Goal: Navigation & Orientation: Understand site structure

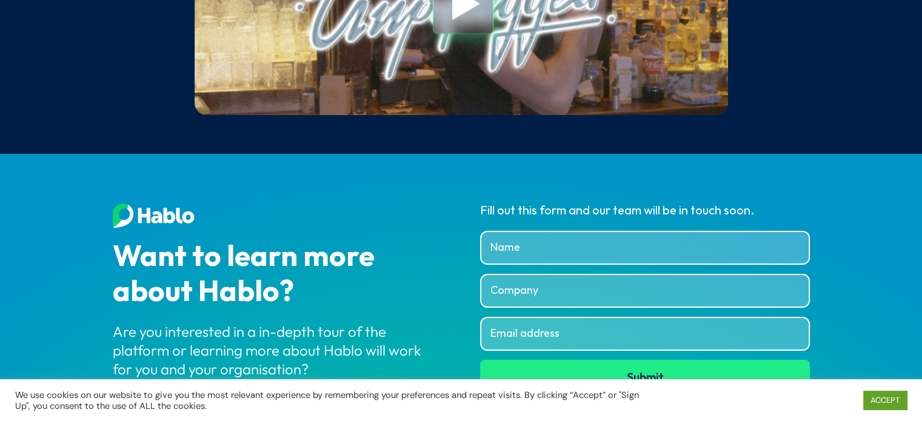
scroll to position [4719, 0]
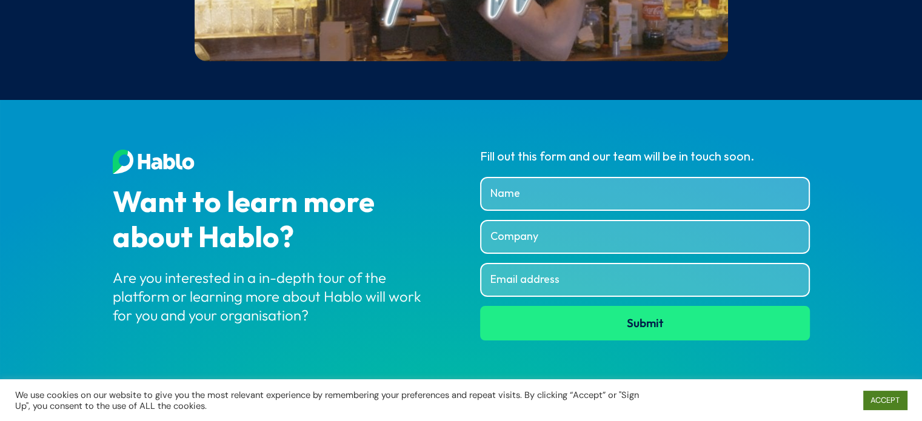
click at [901, 403] on link "ACCEPT" at bounding box center [885, 400] width 44 height 19
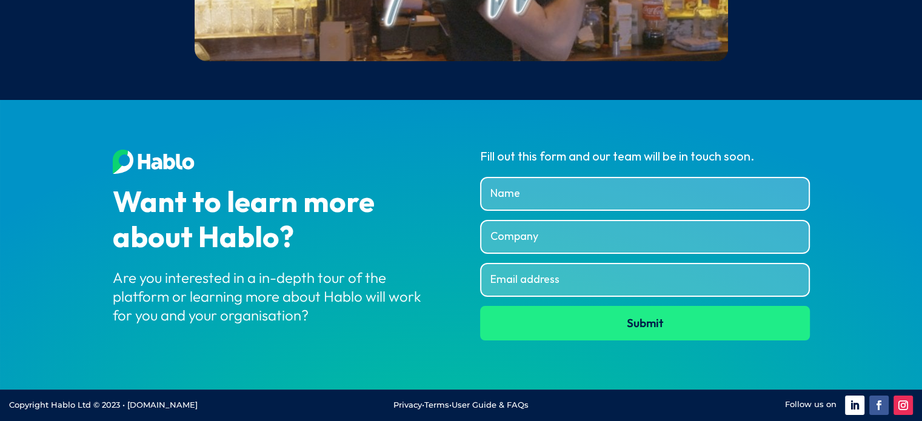
click at [432, 405] on link "Terms" at bounding box center [436, 405] width 25 height 10
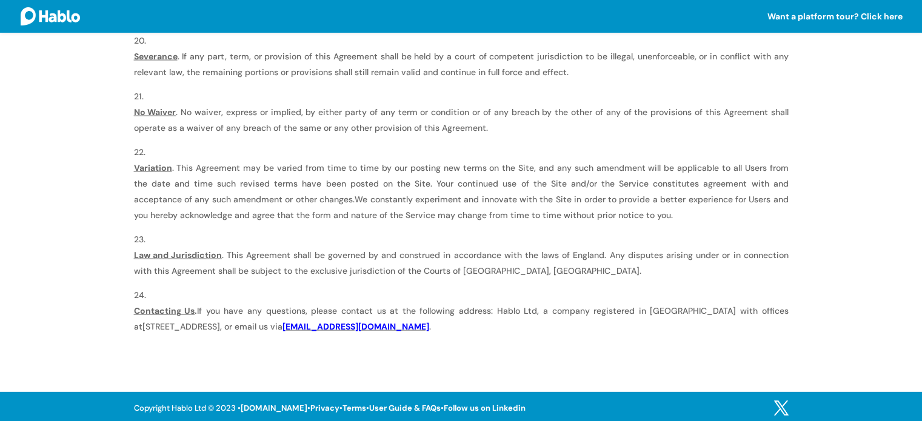
scroll to position [2438, 0]
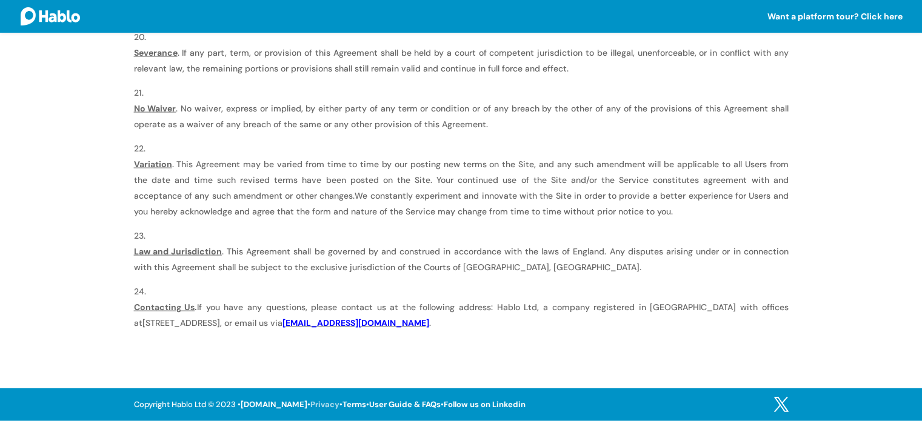
click at [322, 402] on link "Privacy" at bounding box center [324, 404] width 29 height 10
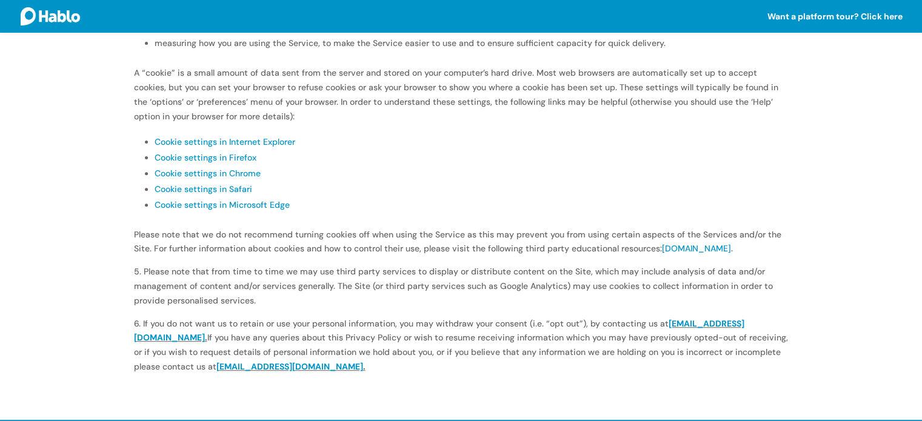
scroll to position [441, 0]
